Goal: Task Accomplishment & Management: Manage account settings

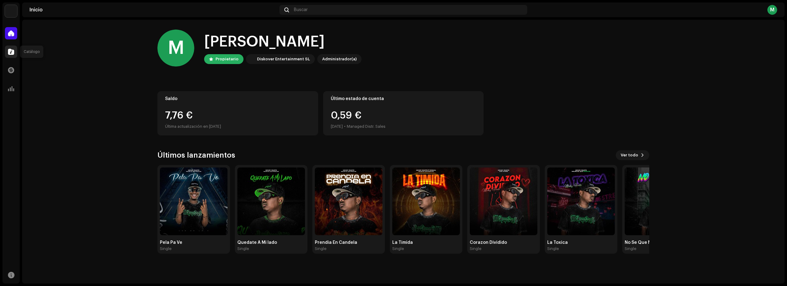
click at [10, 55] on div at bounding box center [11, 51] width 12 height 12
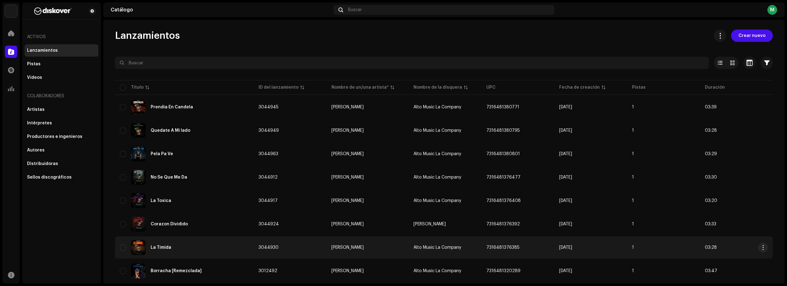
click at [198, 246] on div "La Timida" at bounding box center [184, 247] width 129 height 15
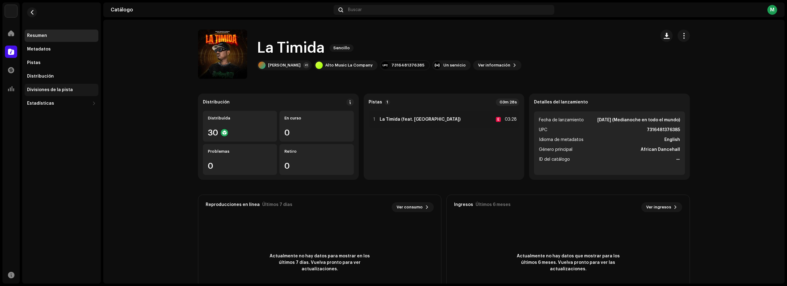
click at [54, 89] on div "Divisiones de la pista" at bounding box center [50, 89] width 46 height 5
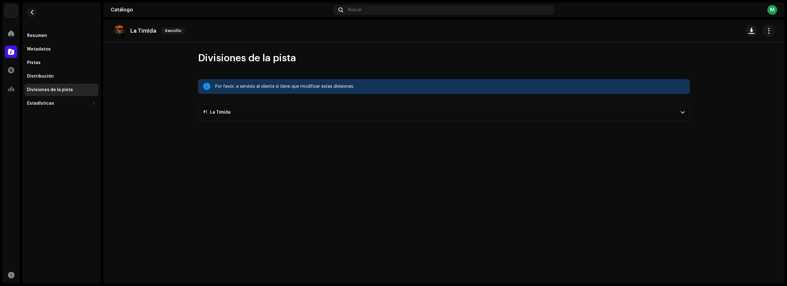
click at [681, 111] on span at bounding box center [683, 112] width 4 height 5
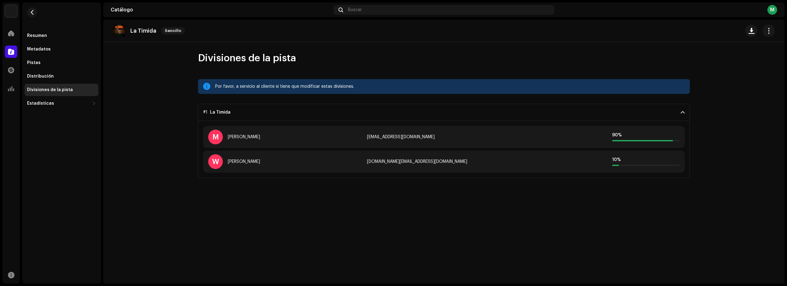
click at [681, 111] on span at bounding box center [683, 112] width 4 height 5
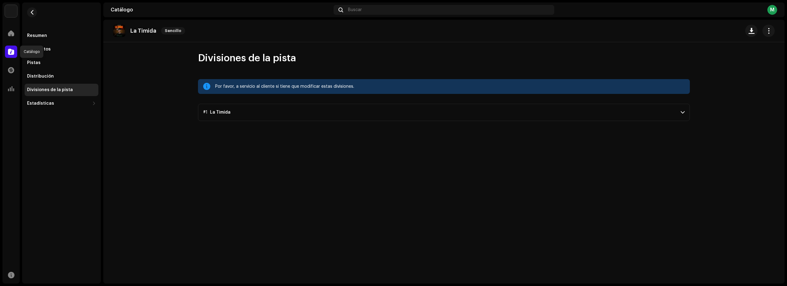
click at [10, 53] on span at bounding box center [11, 51] width 6 height 5
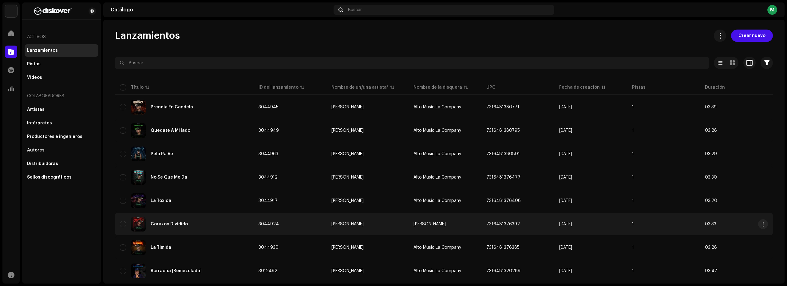
click at [195, 225] on div "Corazon Dividido" at bounding box center [184, 223] width 129 height 15
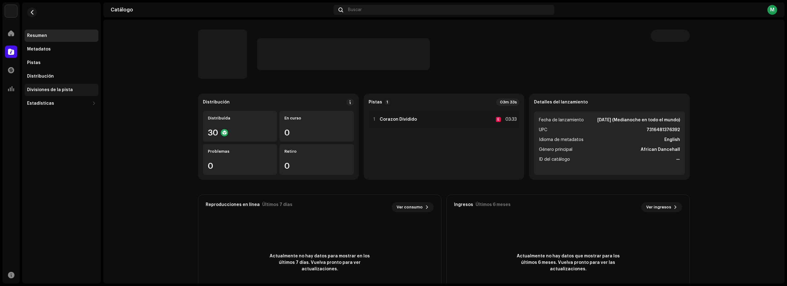
click at [63, 92] on div "Divisiones de la pista" at bounding box center [50, 89] width 46 height 5
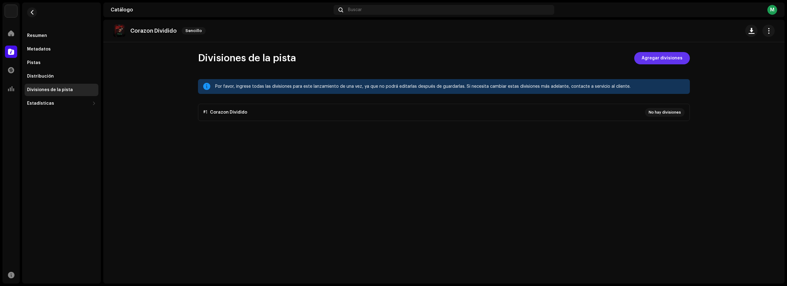
click at [670, 60] on span "Agregar divisiones" at bounding box center [662, 58] width 41 height 12
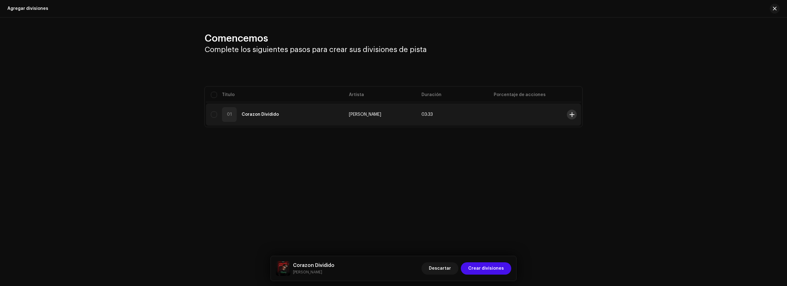
click at [572, 112] on span at bounding box center [572, 114] width 5 height 5
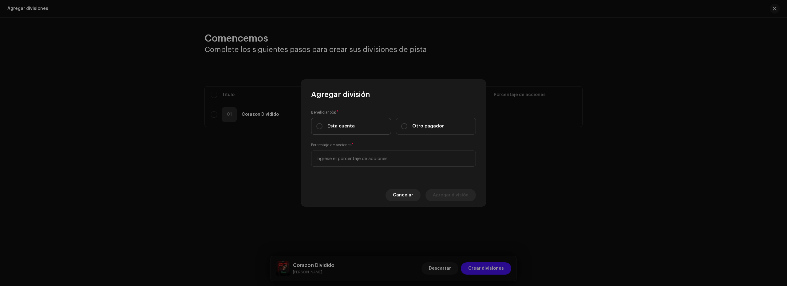
click at [339, 126] on span "Esta cuenta" at bounding box center [340, 126] width 27 height 7
click at [322, 126] on input "Esta cuenta" at bounding box center [319, 126] width 6 height 6
radio input "true"
click at [354, 162] on input at bounding box center [393, 158] width 165 height 16
type input "50,00"
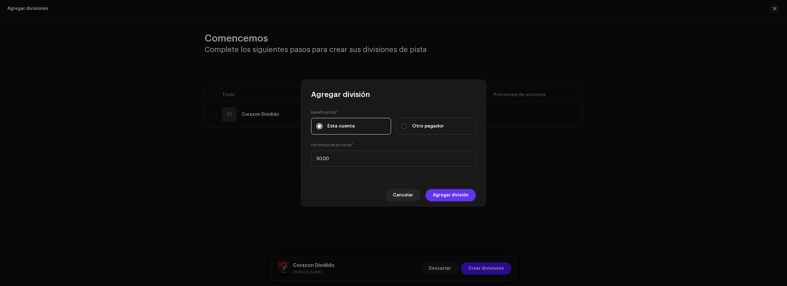
click at [443, 196] on span "Agregar división" at bounding box center [451, 195] width 36 height 12
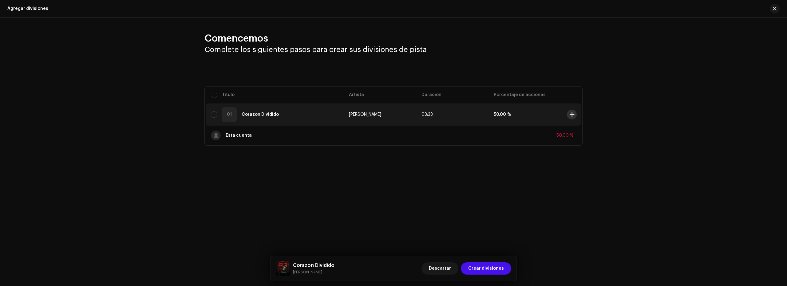
click at [572, 114] on span at bounding box center [572, 114] width 5 height 5
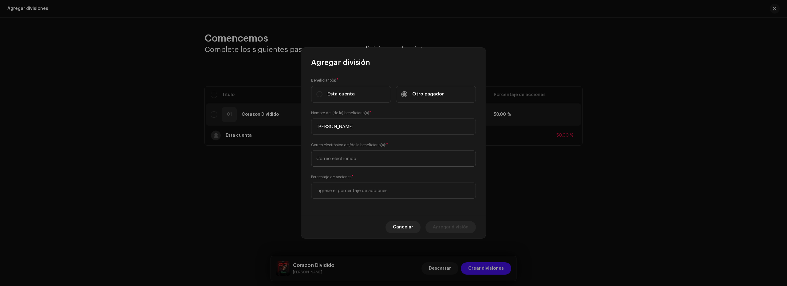
type input "[PERSON_NAME]"
click at [358, 159] on input "text" at bounding box center [393, 158] width 165 height 16
paste input "[EMAIL_ADDRESS][DOMAIN_NAME]"
type input "[EMAIL_ADDRESS][DOMAIN_NAME]"
click at [367, 185] on input at bounding box center [393, 190] width 165 height 16
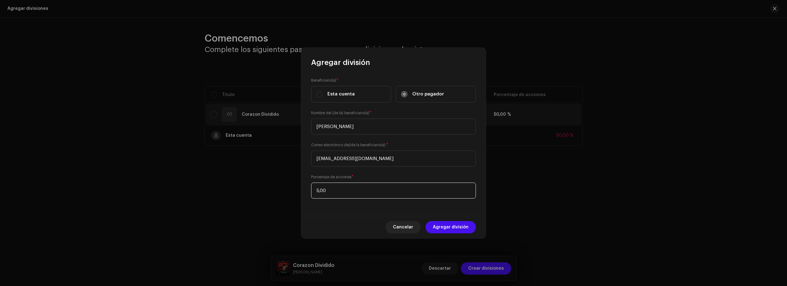
type input "50,00"
drag, startPoint x: 452, startPoint y: 227, endPoint x: 439, endPoint y: 224, distance: 13.5
click at [453, 227] on span "Agregar división" at bounding box center [451, 227] width 36 height 12
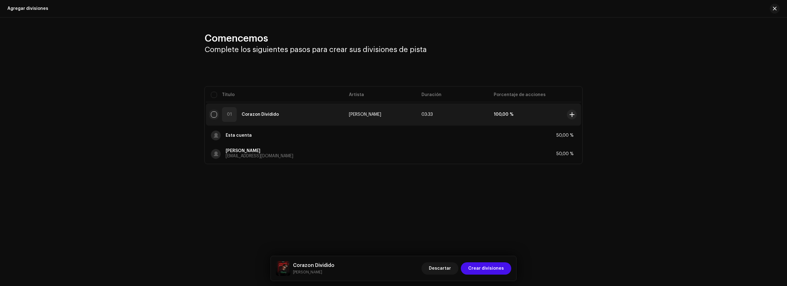
click at [215, 114] on input "checkbox" at bounding box center [214, 114] width 6 height 6
checkbox input "true"
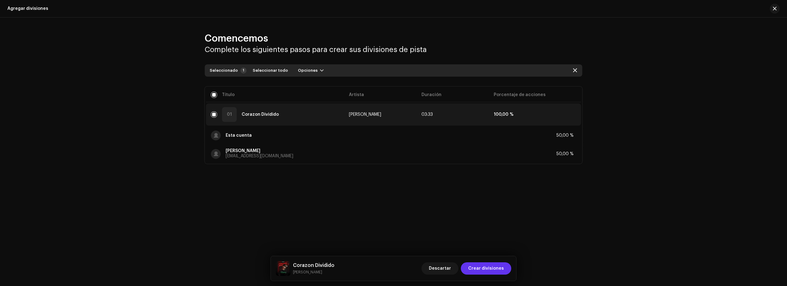
click at [488, 269] on span "Crear divisiones" at bounding box center [486, 268] width 36 height 12
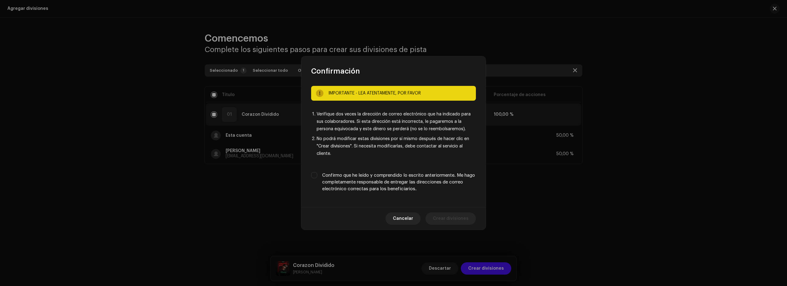
click at [344, 174] on label "Confirmo que he leído y comprendido lo escrito anteriormente. Me hago completam…" at bounding box center [399, 182] width 154 height 20
click at [317, 174] on input "Confirmo que he leído y comprendido lo escrito anteriormente. Me hago completam…" at bounding box center [314, 175] width 6 height 6
checkbox input "true"
click at [462, 219] on span "Crear divisiones" at bounding box center [451, 218] width 36 height 12
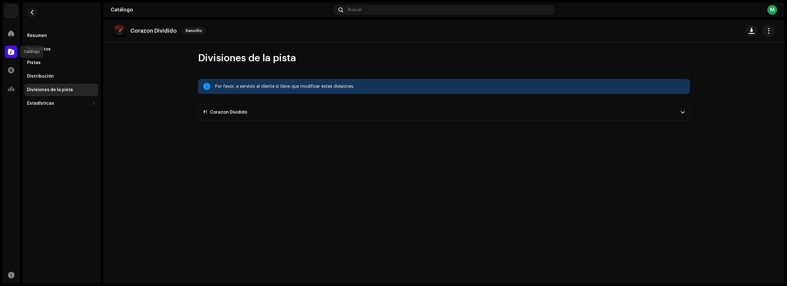
click at [9, 49] on span at bounding box center [11, 51] width 6 height 5
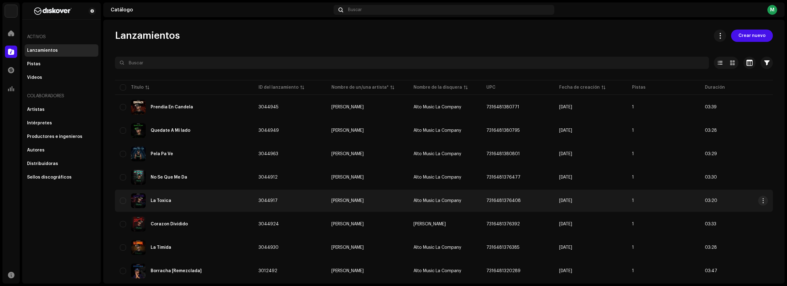
click at [196, 204] on div "La Toxica" at bounding box center [184, 200] width 129 height 15
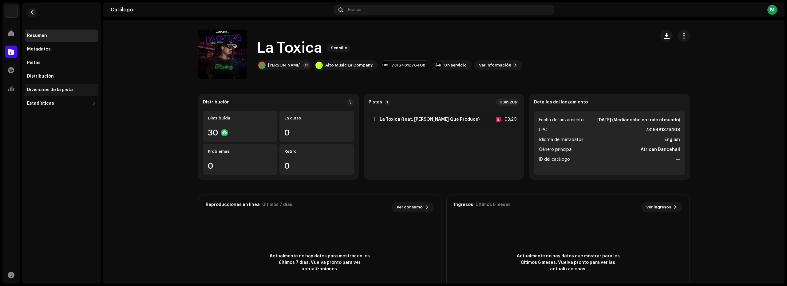
click at [55, 90] on div "Divisiones de la pista" at bounding box center [50, 89] width 46 height 5
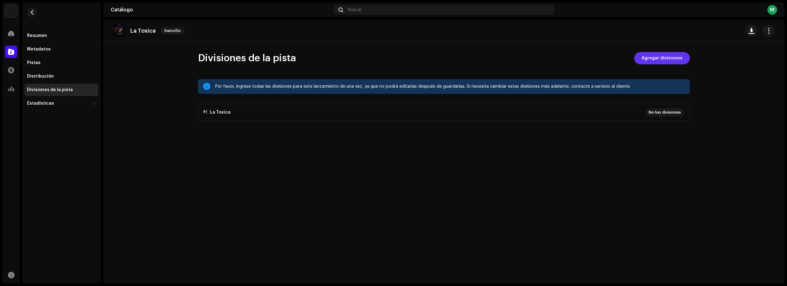
click at [665, 60] on span "Agregar divisiones" at bounding box center [662, 58] width 41 height 12
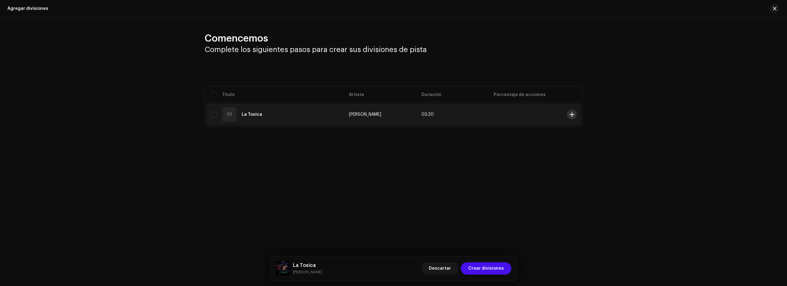
click at [570, 115] on span at bounding box center [572, 114] width 5 height 5
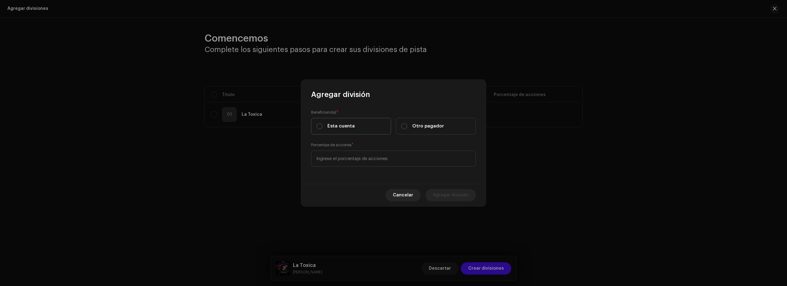
click at [341, 126] on span "Esta cuenta" at bounding box center [340, 126] width 27 height 7
click at [322, 126] on input "Esta cuenta" at bounding box center [319, 126] width 6 height 6
radio input "true"
click at [354, 161] on input at bounding box center [393, 158] width 165 height 16
type input "50,00"
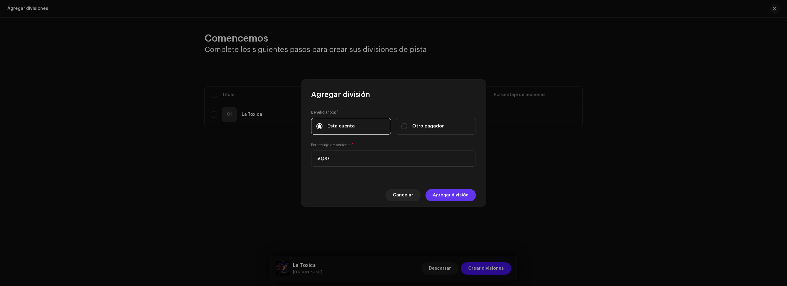
click at [452, 196] on span "Agregar división" at bounding box center [451, 195] width 36 height 12
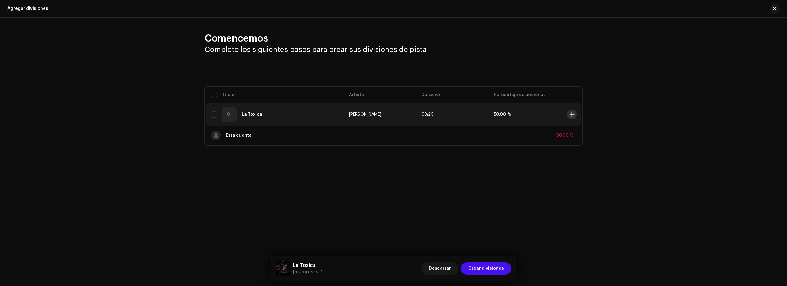
click at [570, 113] on span at bounding box center [572, 114] width 5 height 5
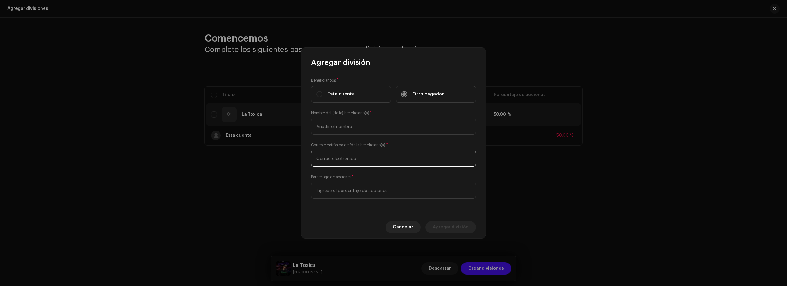
click at [357, 157] on input "text" at bounding box center [393, 158] width 165 height 16
paste input "[EMAIL_ADDRESS][DOMAIN_NAME]"
type input "[EMAIL_ADDRESS][DOMAIN_NAME]"
click at [332, 130] on input "text" at bounding box center [393, 126] width 165 height 16
type input "[PERSON_NAME]"
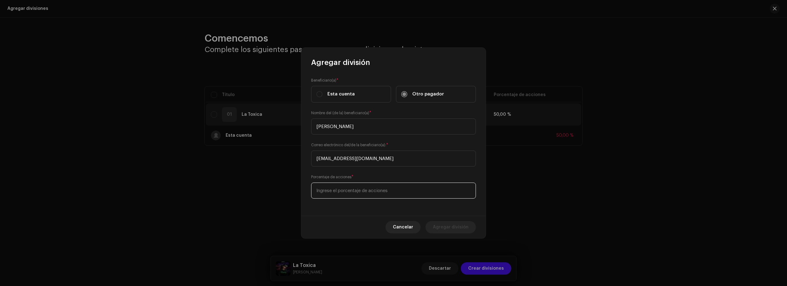
click at [343, 188] on input at bounding box center [393, 190] width 165 height 16
type input "50,00"
click at [442, 226] on span "Agregar división" at bounding box center [451, 227] width 36 height 12
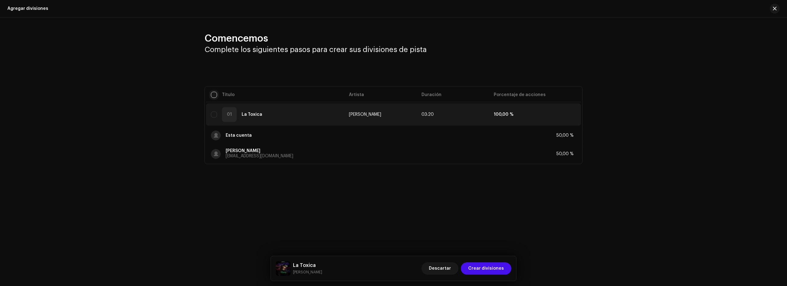
click at [212, 94] on input "checkbox" at bounding box center [214, 95] width 6 height 6
checkbox input "true"
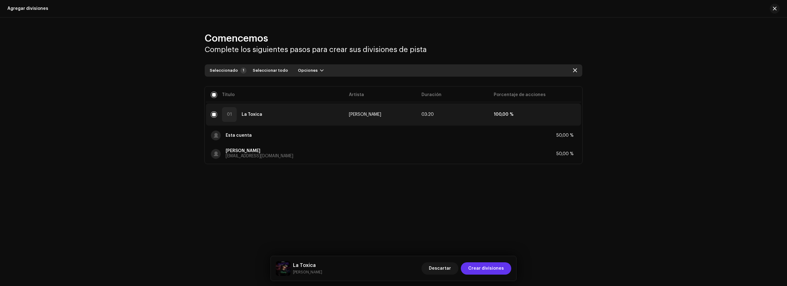
click at [492, 268] on span "Crear divisiones" at bounding box center [486, 268] width 36 height 12
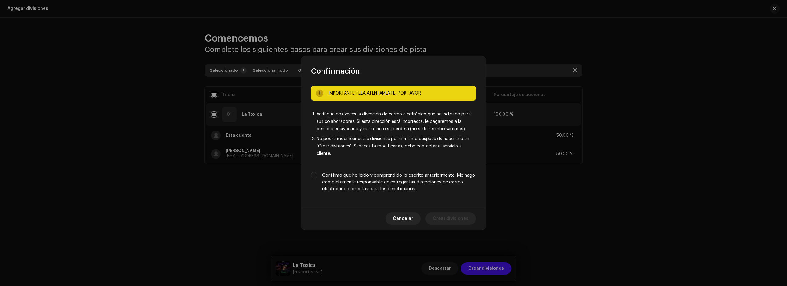
click at [381, 185] on label "Confirmo que he leído y comprendido lo escrito anteriormente. Me hago completam…" at bounding box center [399, 182] width 154 height 20
click at [317, 178] on input "Confirmo que he leído y comprendido lo escrito anteriormente. Me hago completam…" at bounding box center [314, 175] width 6 height 6
checkbox input "true"
click at [443, 219] on span "Crear divisiones" at bounding box center [451, 218] width 36 height 12
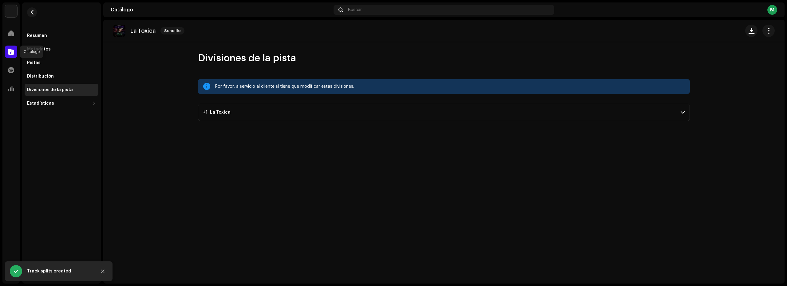
click at [12, 53] on span at bounding box center [11, 51] width 6 height 5
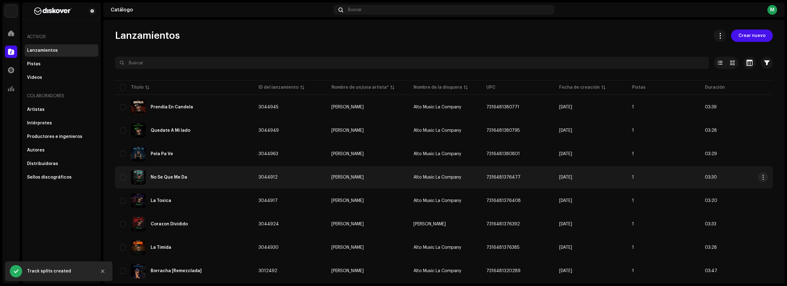
click at [184, 177] on div "No Se Que Me Da" at bounding box center [169, 177] width 37 height 4
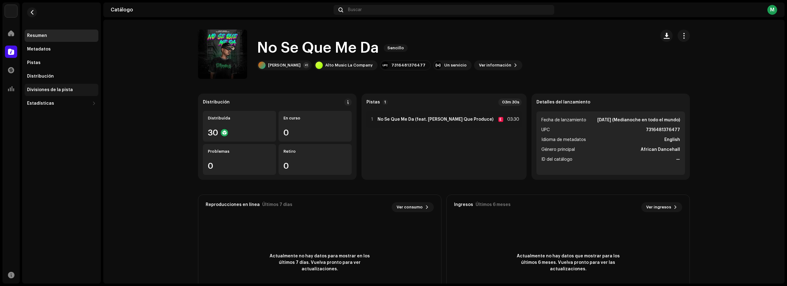
click at [44, 90] on div "Divisiones de la pista" at bounding box center [50, 89] width 46 height 5
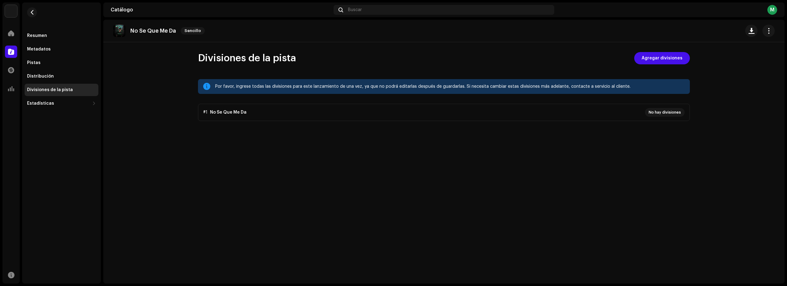
click at [661, 112] on p-accordion "#1 No Se Que Me Da No hay divisiones" at bounding box center [444, 112] width 492 height 17
click at [668, 51] on div "No Se Que Me Da Sencillo Divisiones de la pista Agregar divisiones Por favor, i…" at bounding box center [443, 151] width 681 height 263
click at [668, 53] on span "Agregar divisiones" at bounding box center [662, 58] width 41 height 12
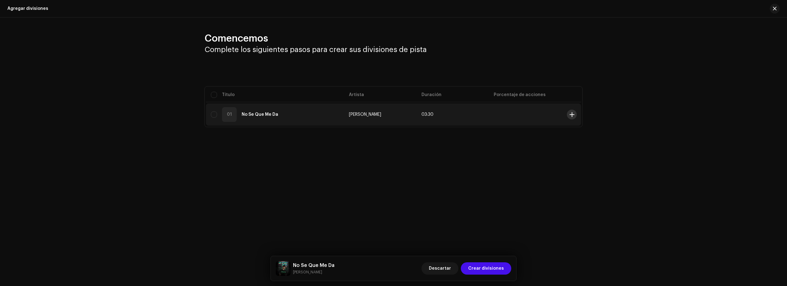
click at [574, 117] on button at bounding box center [572, 114] width 10 height 10
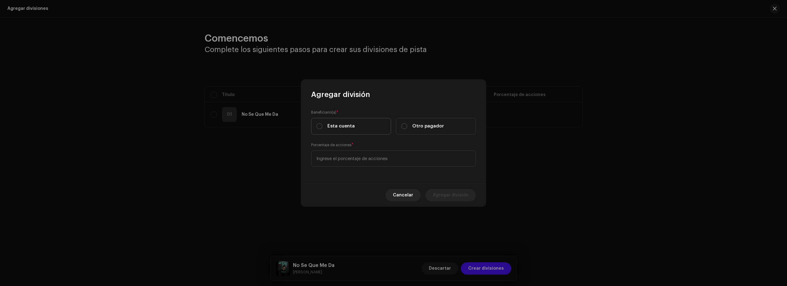
click at [359, 128] on label "Esta cuenta" at bounding box center [351, 126] width 80 height 17
click at [322, 128] on input "Esta cuenta" at bounding box center [319, 126] width 6 height 6
radio input "true"
click at [365, 160] on input at bounding box center [393, 158] width 165 height 16
type input "50,00"
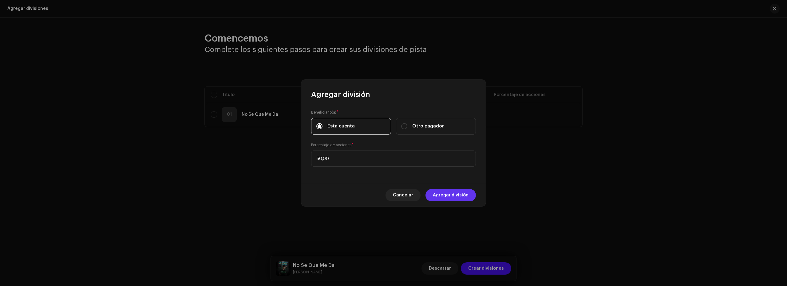
click at [452, 195] on span "Agregar división" at bounding box center [451, 195] width 36 height 12
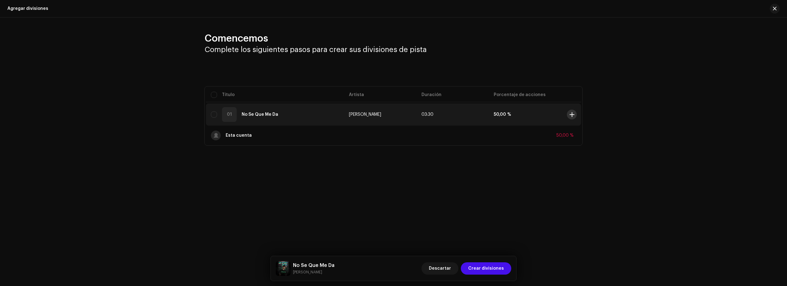
click at [571, 116] on span at bounding box center [572, 114] width 5 height 5
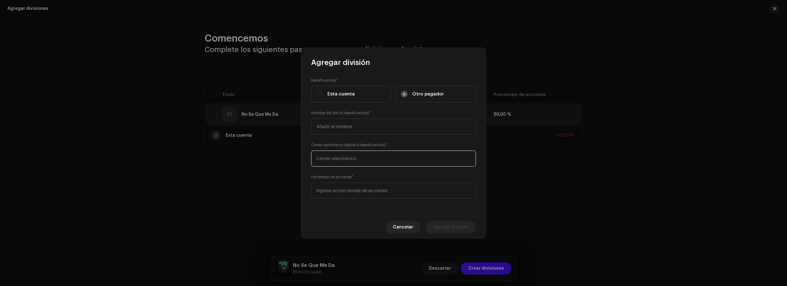
click at [355, 161] on input "text" at bounding box center [393, 158] width 165 height 16
paste input "[EMAIL_ADDRESS][DOMAIN_NAME]"
type input "[EMAIL_ADDRESS][DOMAIN_NAME]"
click at [340, 128] on input "text" at bounding box center [393, 126] width 165 height 16
type input "[PERSON_NAME]"
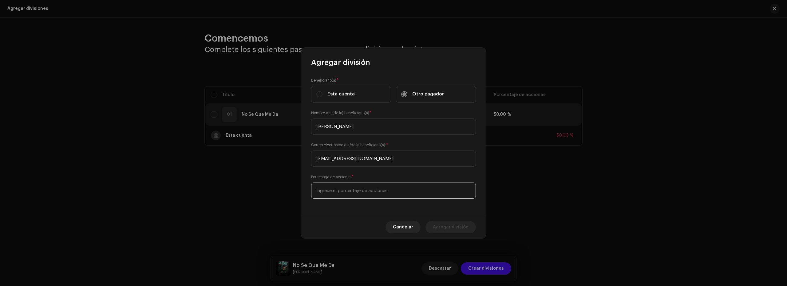
click at [341, 194] on input at bounding box center [393, 190] width 165 height 16
type input "50,00"
click at [459, 226] on span "Agregar división" at bounding box center [451, 227] width 36 height 12
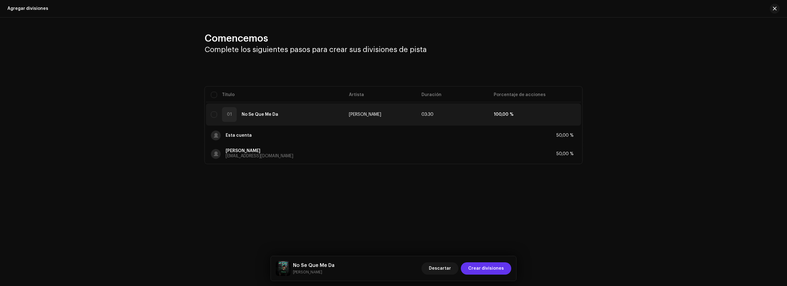
click at [482, 265] on span "Crear divisiones" at bounding box center [486, 268] width 36 height 12
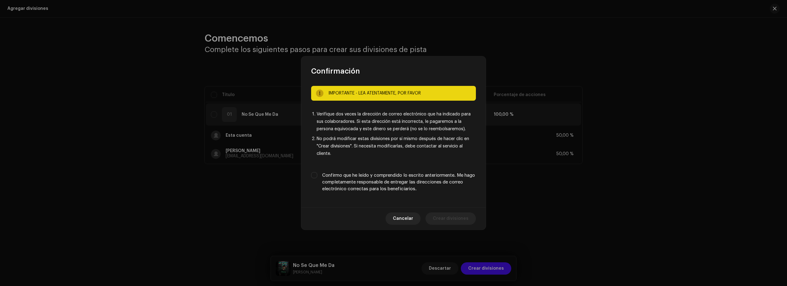
click at [346, 179] on label "Confirmo que he leído y comprendido lo escrito anteriormente. Me hago completam…" at bounding box center [399, 182] width 154 height 20
click at [317, 178] on input "Confirmo que he leído y comprendido lo escrito anteriormente. Me hago completam…" at bounding box center [314, 175] width 6 height 6
checkbox input "true"
click at [456, 222] on span "Crear divisiones" at bounding box center [451, 218] width 36 height 12
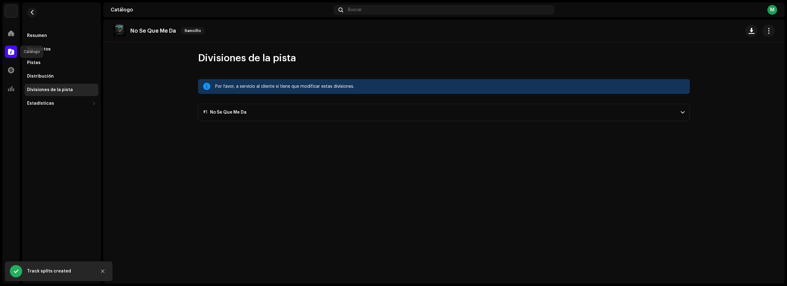
click at [11, 52] on span at bounding box center [11, 51] width 6 height 5
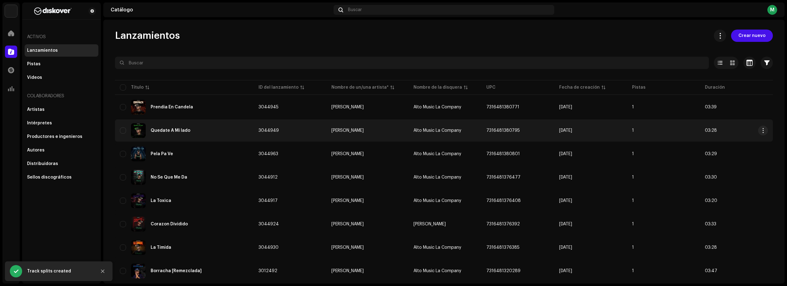
click at [211, 135] on div "Quedate A Mi lado" at bounding box center [184, 130] width 129 height 15
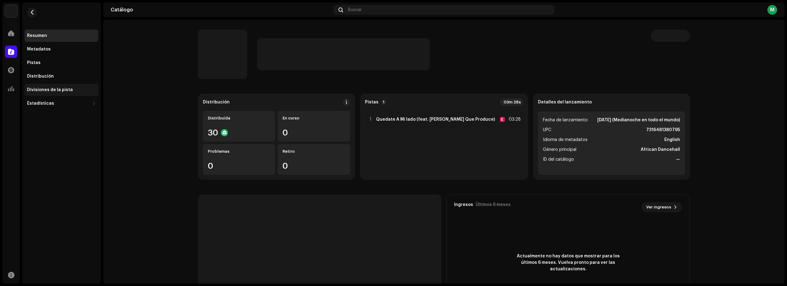
click at [56, 88] on div "Divisiones de la pista" at bounding box center [50, 89] width 46 height 5
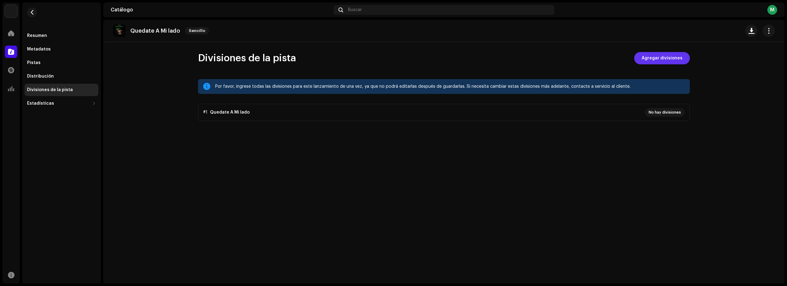
click at [671, 64] on span "Agregar divisiones" at bounding box center [662, 58] width 41 height 12
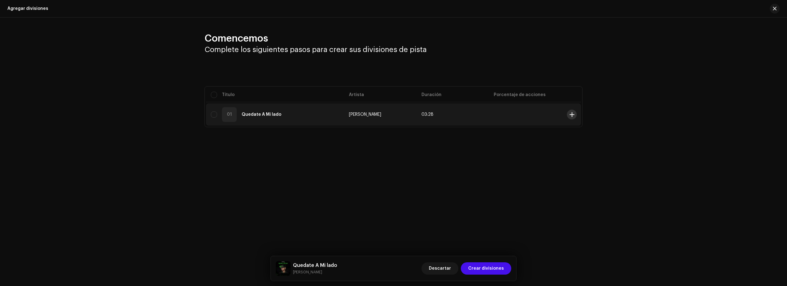
click at [567, 114] on button at bounding box center [572, 114] width 10 height 10
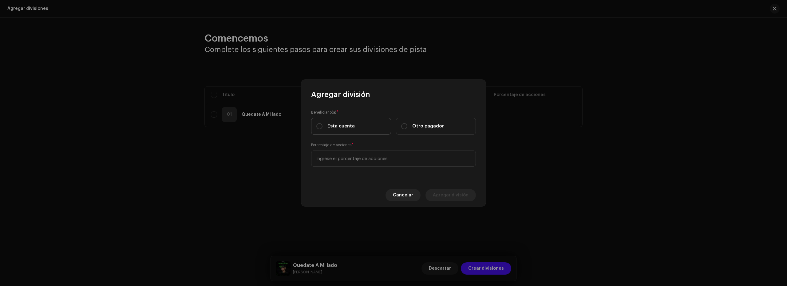
click at [365, 122] on label "Esta cuenta" at bounding box center [351, 126] width 80 height 17
click at [322, 123] on input "Esta cuenta" at bounding box center [319, 126] width 6 height 6
radio input "true"
click at [375, 158] on input at bounding box center [393, 158] width 165 height 16
type input "50,00"
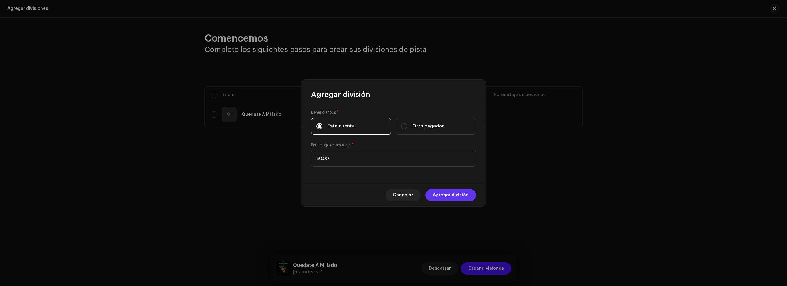
click at [460, 199] on span "Agregar división" at bounding box center [451, 195] width 36 height 12
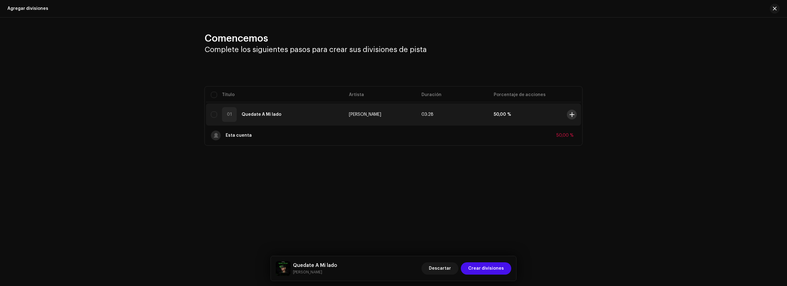
click at [571, 113] on span at bounding box center [572, 114] width 5 height 5
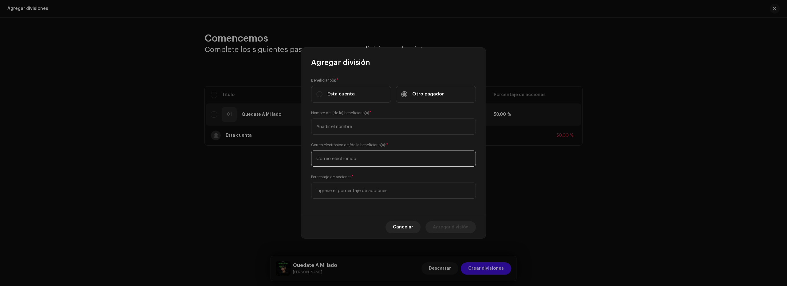
click at [344, 160] on input "text" at bounding box center [393, 158] width 165 height 16
paste input "[EMAIL_ADDRESS][DOMAIN_NAME]"
type input "[EMAIL_ADDRESS][DOMAIN_NAME]"
click at [351, 190] on input at bounding box center [393, 190] width 165 height 16
type input "50,00"
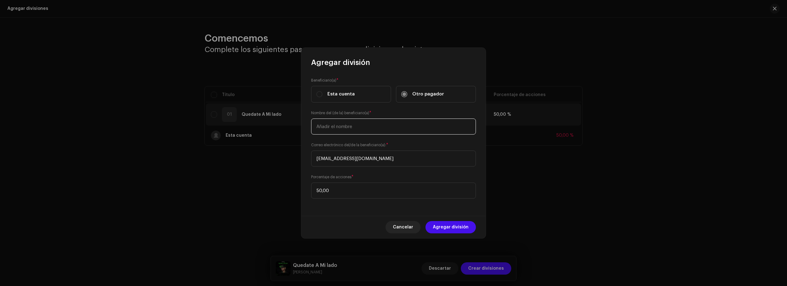
click at [346, 126] on input "text" at bounding box center [393, 126] width 165 height 16
type input "[PERSON_NAME]"
click at [441, 224] on span "Agregar división" at bounding box center [451, 227] width 36 height 12
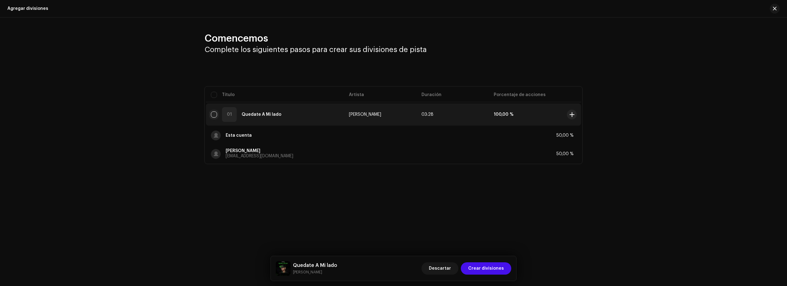
click at [213, 115] on input "checkbox" at bounding box center [214, 114] width 6 height 6
checkbox input "true"
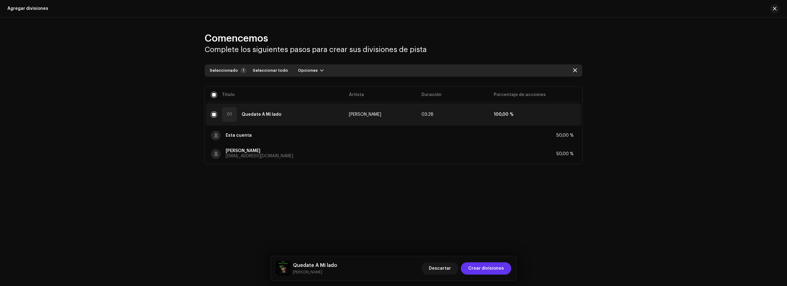
click at [486, 270] on span "Crear divisiones" at bounding box center [486, 268] width 36 height 12
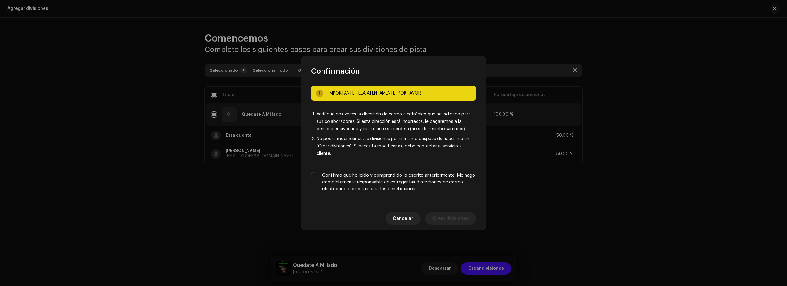
click at [340, 181] on label "Confirmo que he leído y comprendido lo escrito anteriormente. Me hago completam…" at bounding box center [399, 182] width 154 height 20
click at [317, 178] on input "Confirmo que he leído y comprendido lo escrito anteriormente. Me hago completam…" at bounding box center [314, 175] width 6 height 6
checkbox input "true"
click at [448, 220] on span "Crear divisiones" at bounding box center [451, 218] width 36 height 12
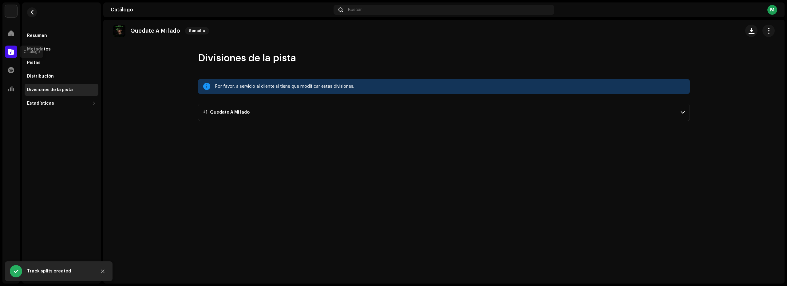
click at [7, 52] on div at bounding box center [11, 51] width 12 height 12
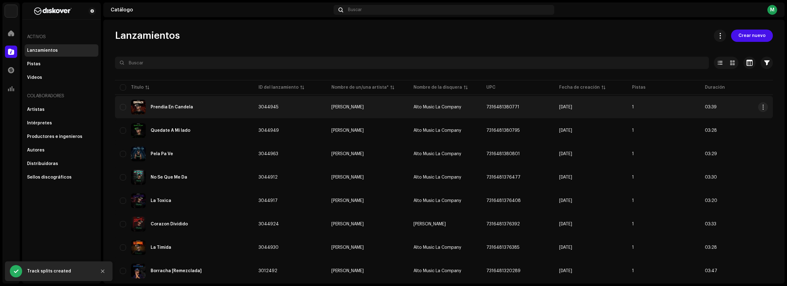
click at [192, 109] on div "Prendia En Candela" at bounding box center [184, 107] width 129 height 15
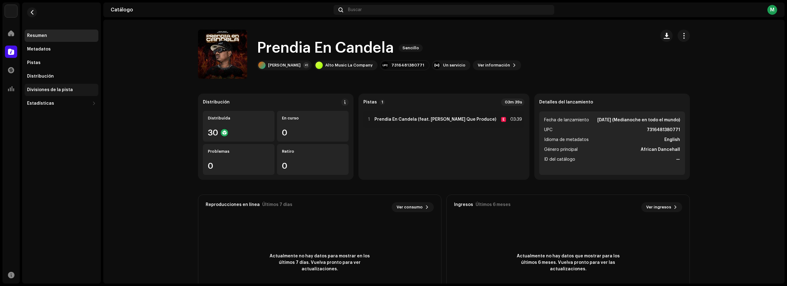
click at [49, 87] on div "Divisiones de la pista" at bounding box center [62, 90] width 74 height 12
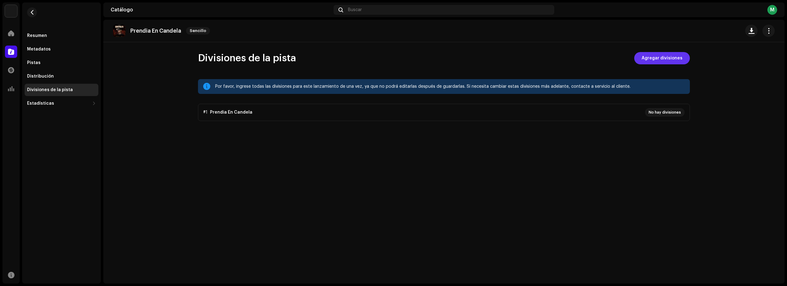
click at [649, 53] on span "Agregar divisiones" at bounding box center [662, 58] width 41 height 12
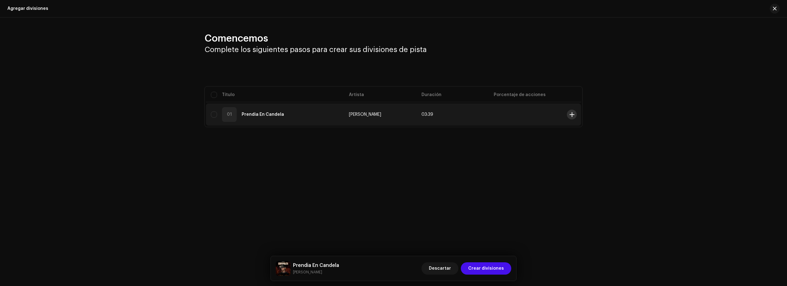
click at [570, 113] on span at bounding box center [572, 114] width 5 height 5
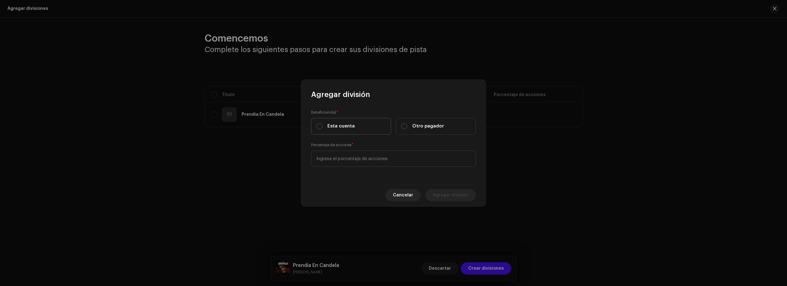
click at [336, 123] on span "Esta cuenta" at bounding box center [340, 126] width 27 height 7
click at [322, 123] on input "Esta cuenta" at bounding box center [319, 126] width 6 height 6
radio input "true"
click at [359, 157] on input at bounding box center [393, 158] width 165 height 16
type input "50,00"
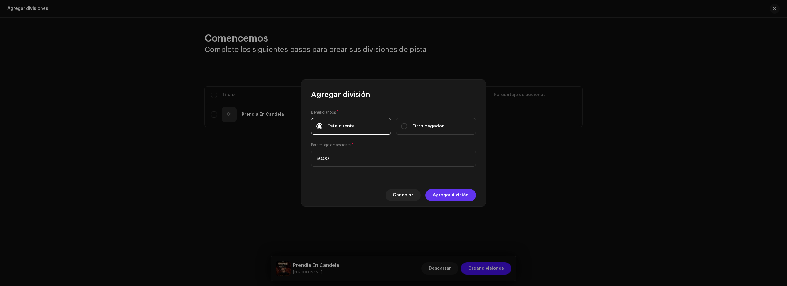
click at [450, 197] on span "Agregar división" at bounding box center [451, 195] width 36 height 12
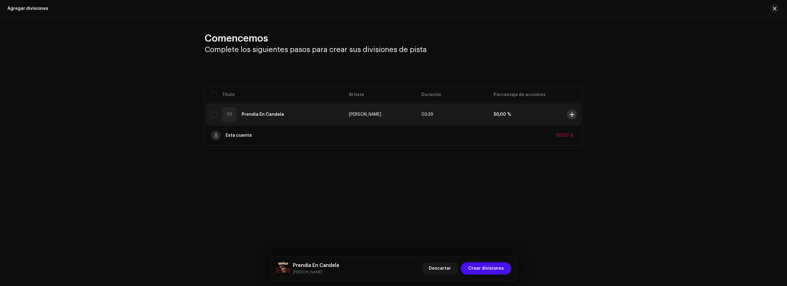
click at [571, 113] on span at bounding box center [572, 114] width 5 height 5
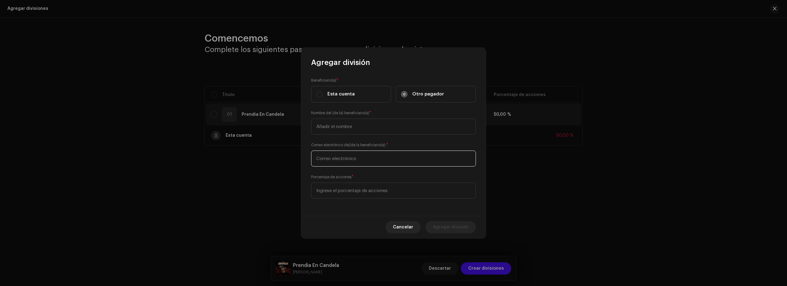
click at [339, 160] on input "text" at bounding box center [393, 158] width 165 height 16
paste input "[EMAIL_ADDRESS][DOMAIN_NAME]"
type input "[EMAIL_ADDRESS][DOMAIN_NAME]"
click at [331, 189] on input at bounding box center [393, 190] width 165 height 16
type input "50,00"
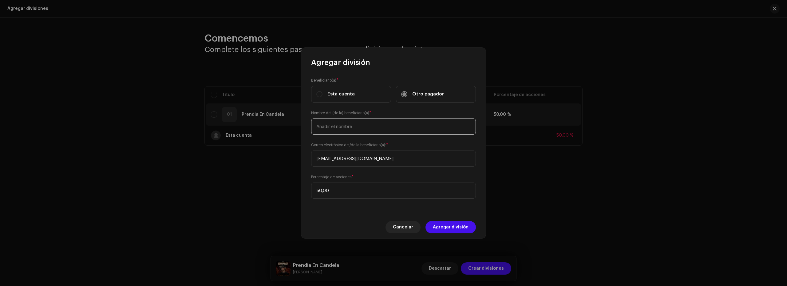
click at [347, 130] on input "text" at bounding box center [393, 126] width 165 height 16
type input "[PERSON_NAME]"
click at [468, 227] on span "Agregar división" at bounding box center [451, 227] width 36 height 12
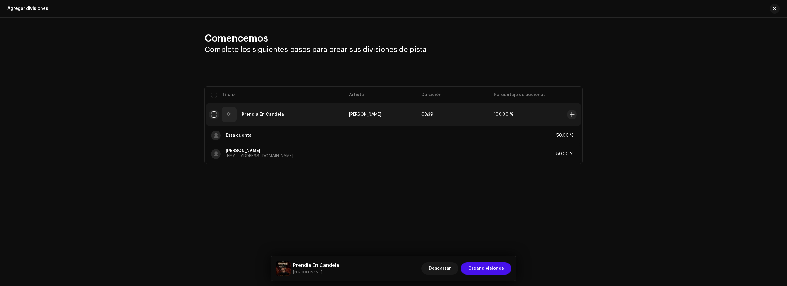
click at [215, 115] on input "checkbox" at bounding box center [214, 114] width 6 height 6
checkbox input "true"
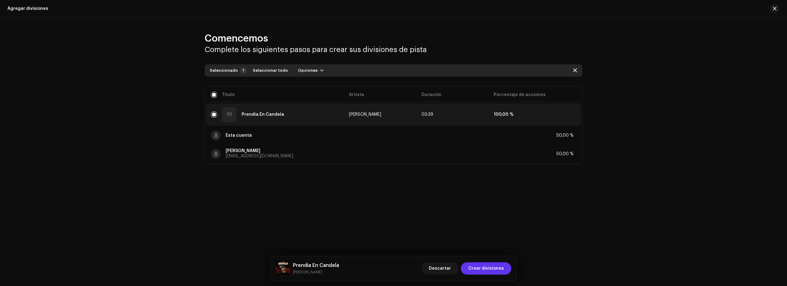
click at [485, 268] on span "Crear divisiones" at bounding box center [486, 268] width 36 height 12
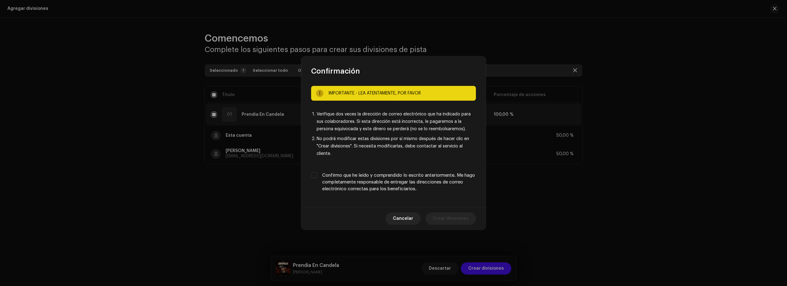
click at [369, 183] on label "Confirmo que he leído y comprendido lo escrito anteriormente. Me hago completam…" at bounding box center [399, 182] width 154 height 20
click at [317, 178] on input "Confirmo que he leído y comprendido lo escrito anteriormente. Me hago completam…" at bounding box center [314, 175] width 6 height 6
checkbox input "true"
click at [436, 219] on span "Crear divisiones" at bounding box center [451, 218] width 36 height 12
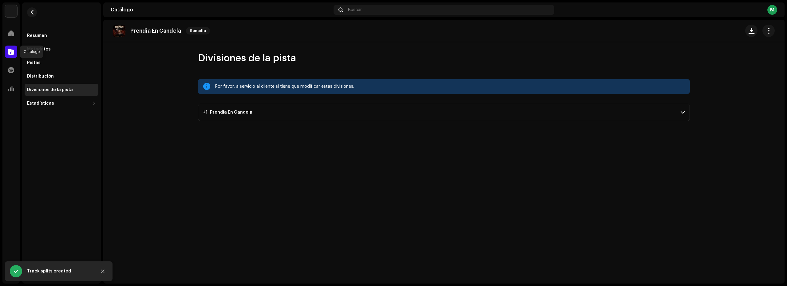
click at [14, 52] on div at bounding box center [11, 51] width 12 height 12
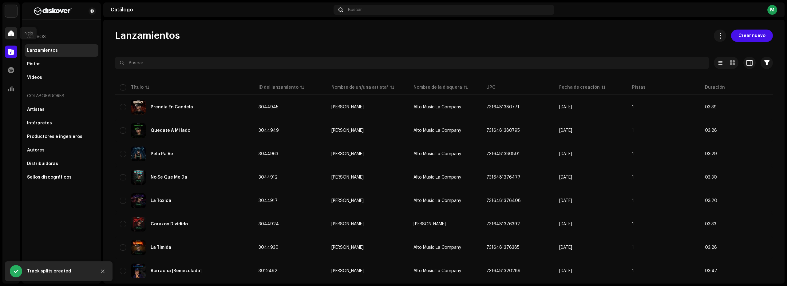
click at [11, 31] on span at bounding box center [11, 33] width 6 height 5
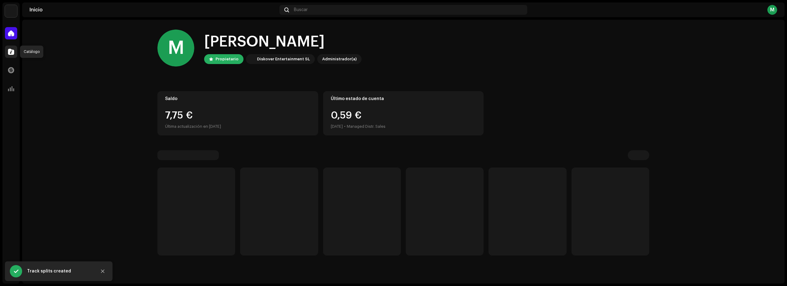
click at [9, 47] on div at bounding box center [11, 51] width 12 height 12
